Goal: Check status: Check status

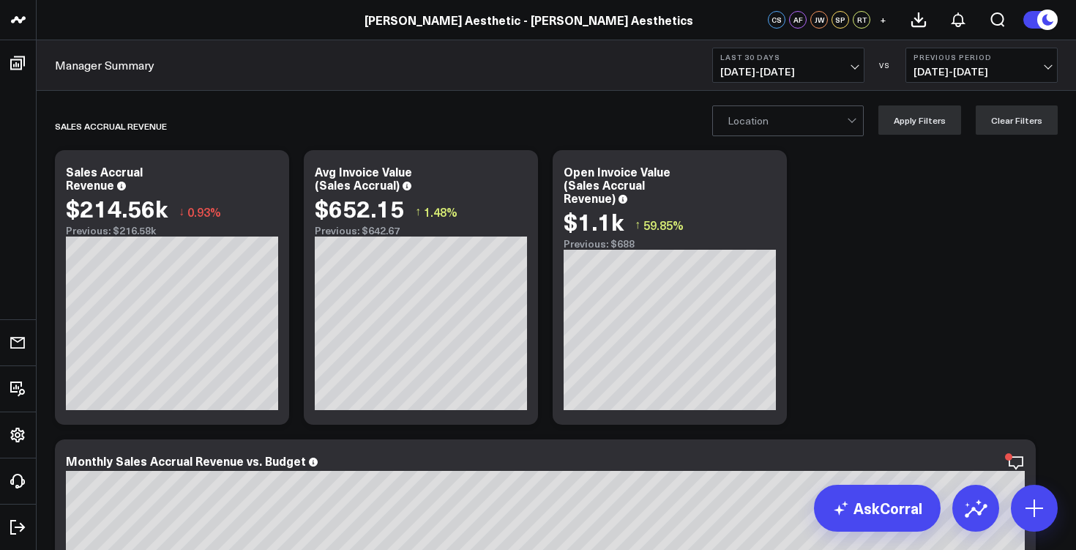
click at [807, 72] on span "[DATE] - [DATE]" at bounding box center [788, 72] width 136 height 12
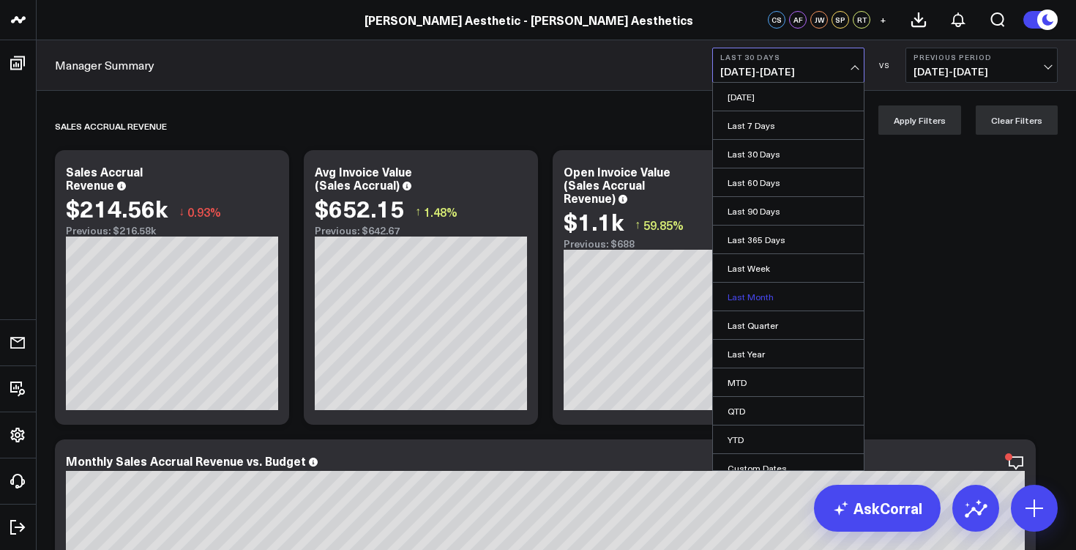
click at [774, 289] on link "Last Month" at bounding box center [788, 296] width 151 height 28
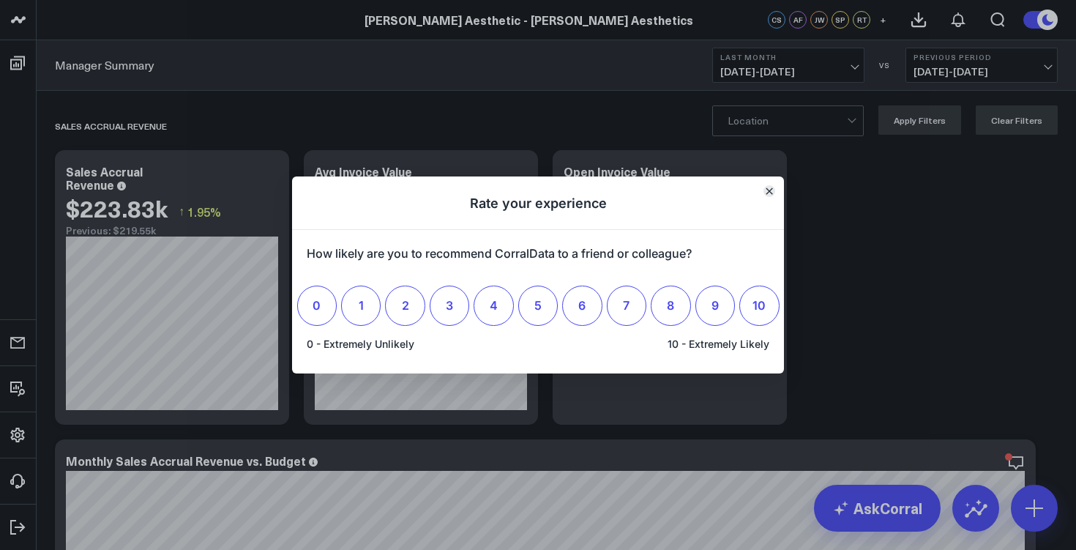
click at [773, 189] on button "Close" at bounding box center [769, 191] width 12 height 12
